Goal: Task Accomplishment & Management: Manage account settings

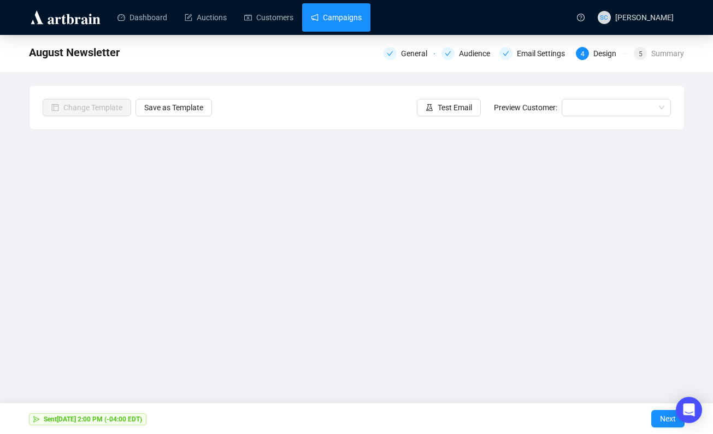
click at [360, 17] on link "Campaigns" at bounding box center [336, 17] width 51 height 28
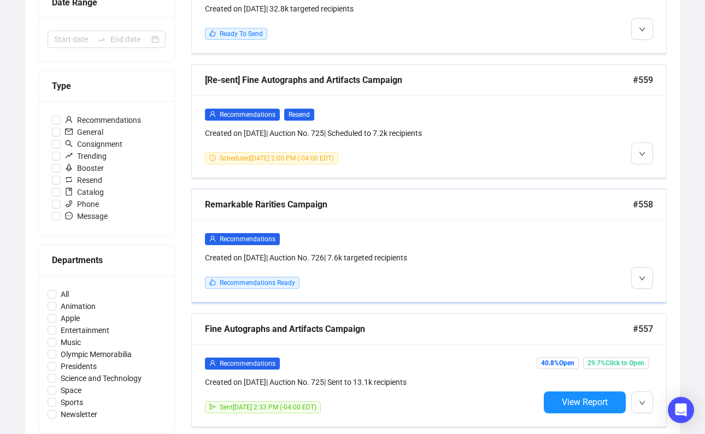
scroll to position [252, 0]
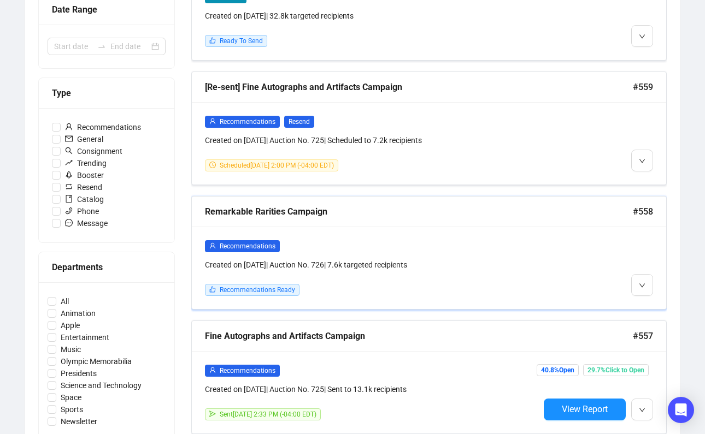
click at [477, 238] on div "Recommendations Created on [DATE] | Auction No. 726 | 7.6k targeted recipients …" at bounding box center [429, 268] width 474 height 82
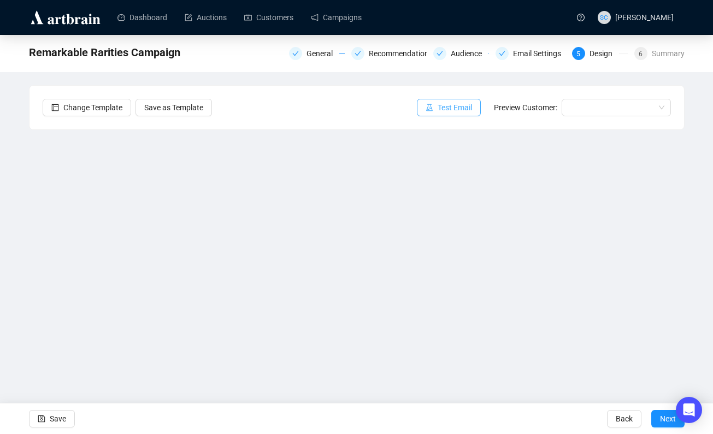
click at [469, 104] on button "Test Email" at bounding box center [449, 107] width 64 height 17
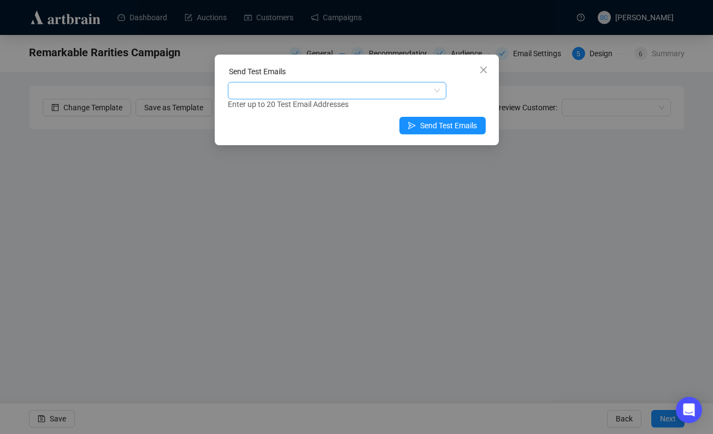
click at [355, 93] on div at bounding box center [331, 90] width 203 height 15
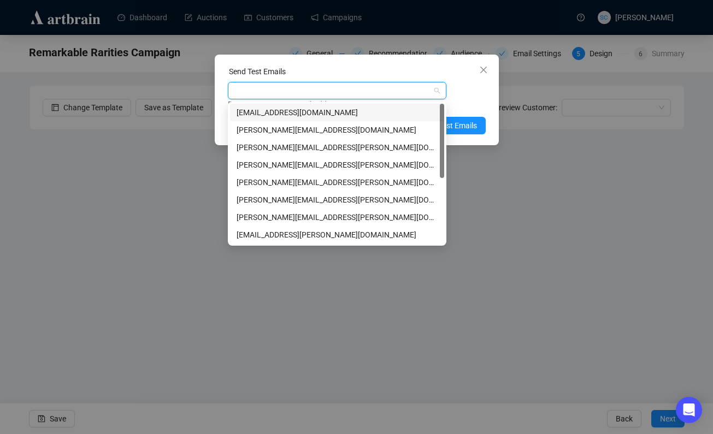
type input "s"
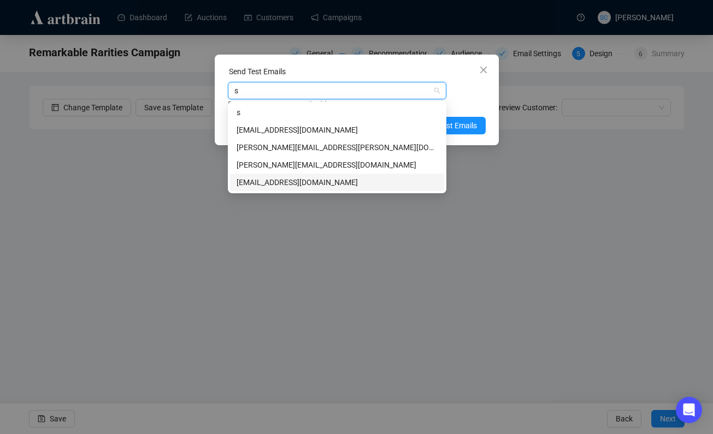
click at [312, 181] on div "[EMAIL_ADDRESS][DOMAIN_NAME]" at bounding box center [337, 182] width 201 height 12
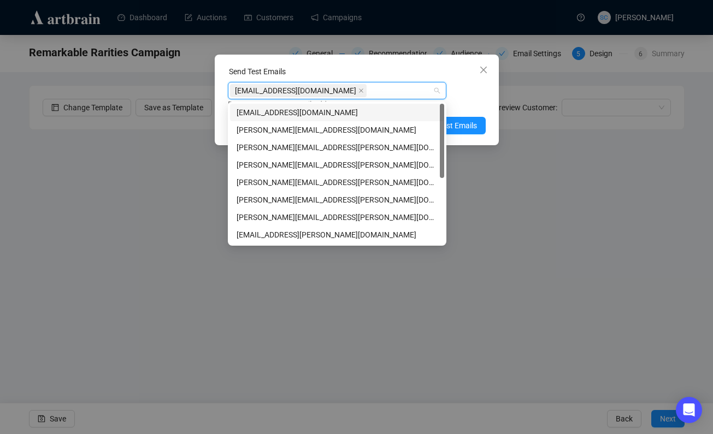
click at [465, 92] on div "[EMAIL_ADDRESS][DOMAIN_NAME] Enter up to 20 Test Email Addresses" at bounding box center [357, 96] width 258 height 28
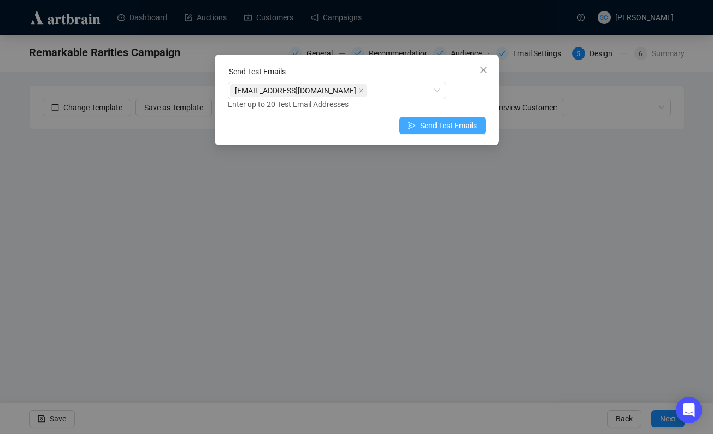
click at [458, 119] on button "Send Test Emails" at bounding box center [442, 125] width 86 height 17
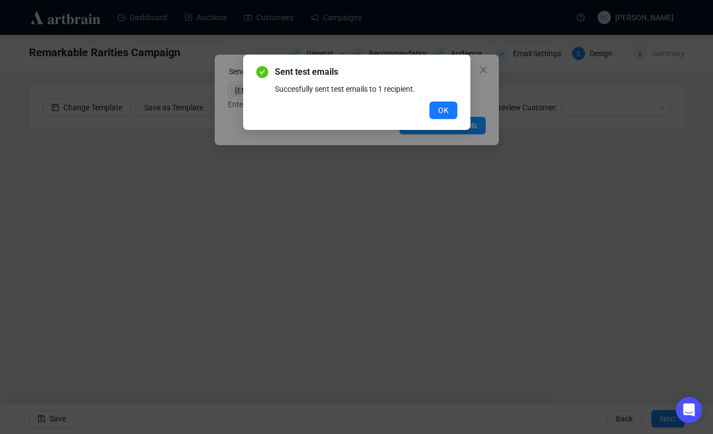
click at [459, 106] on div "Sent test emails Succesfully sent test emails to 1 recipient. OK" at bounding box center [356, 92] width 227 height 75
click at [454, 109] on button "OK" at bounding box center [443, 110] width 28 height 17
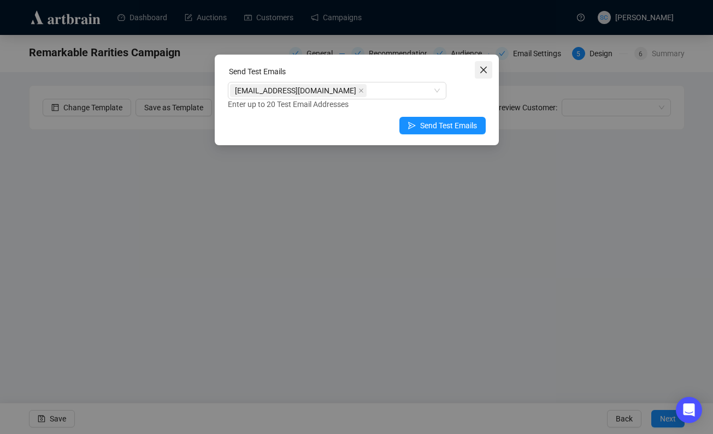
click at [481, 73] on icon "close" at bounding box center [483, 70] width 9 height 9
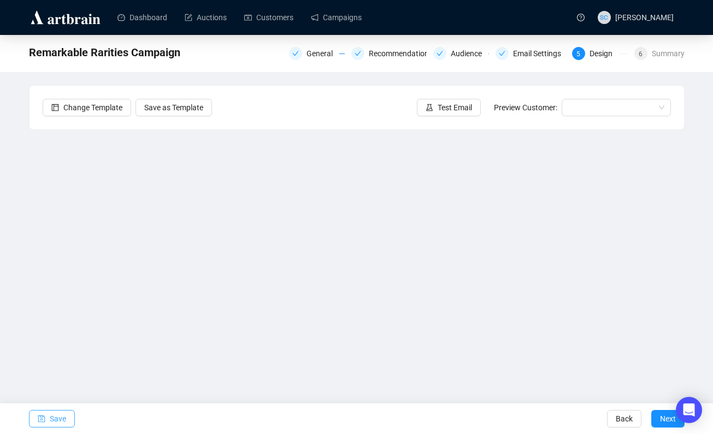
click at [61, 411] on span "Save" at bounding box center [58, 419] width 16 height 31
